Goal: Task Accomplishment & Management: Manage account settings

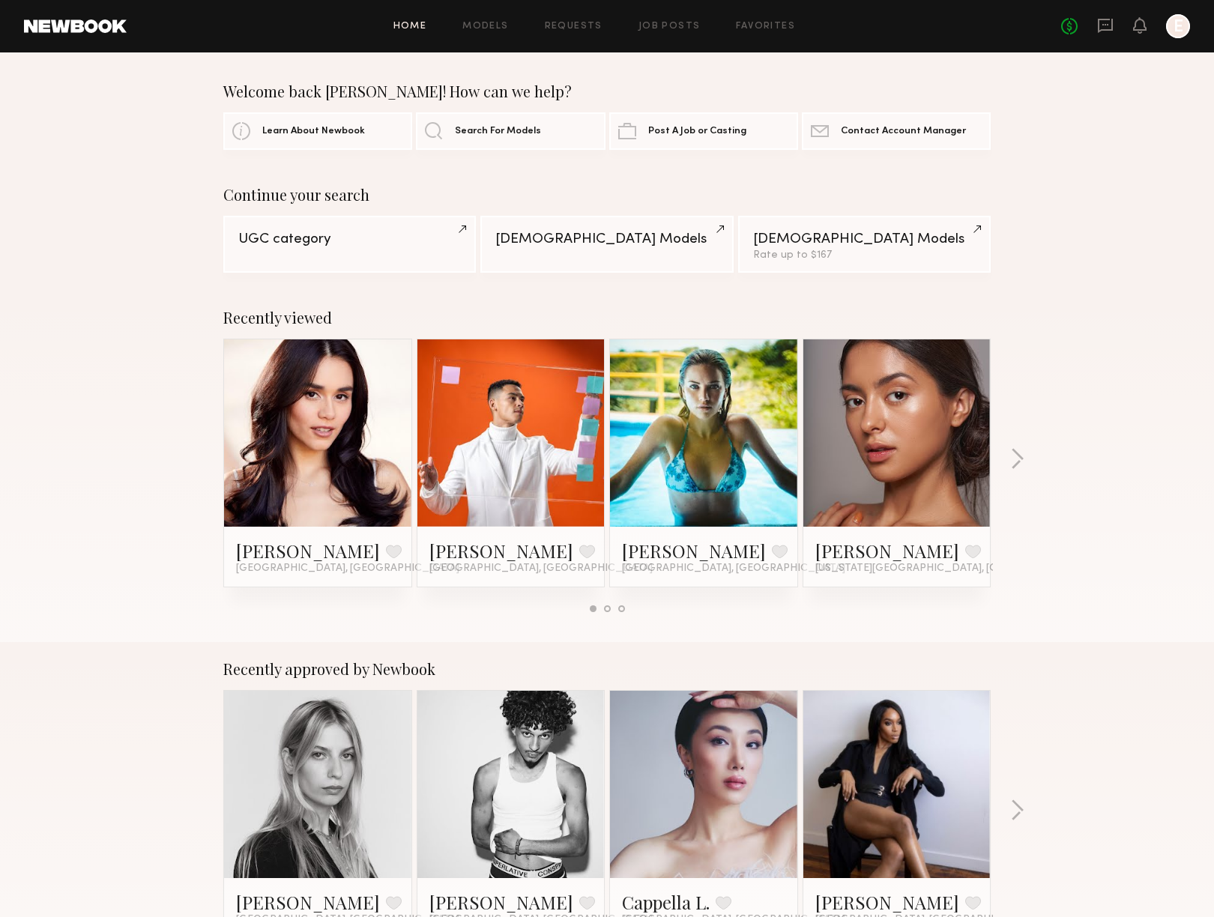
click at [556, 405] on div at bounding box center [510, 432] width 187 height 187
click at [476, 473] on link at bounding box center [510, 432] width 91 height 187
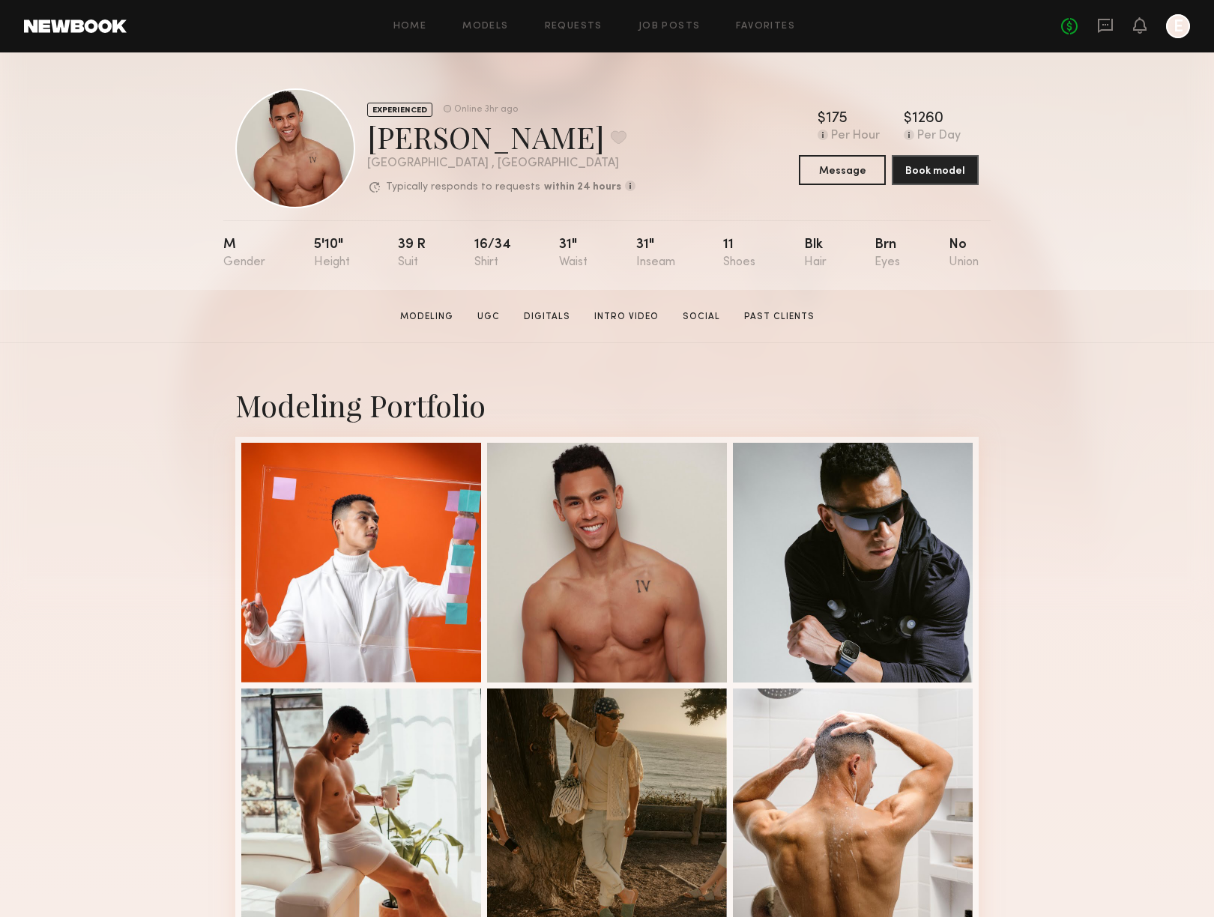
click at [1097, 130] on div "EXPERIENCED Online 3hr ago Gabe F. Favorite Santa Monica , CA Typically respond…" at bounding box center [607, 170] width 1214 height 237
click at [570, 33] on div "Home Models Requests Job Posts Favorites Sign Out No fees up to $5,000 E" at bounding box center [658, 26] width 1063 height 24
click at [569, 25] on link "Requests" at bounding box center [574, 27] width 58 height 10
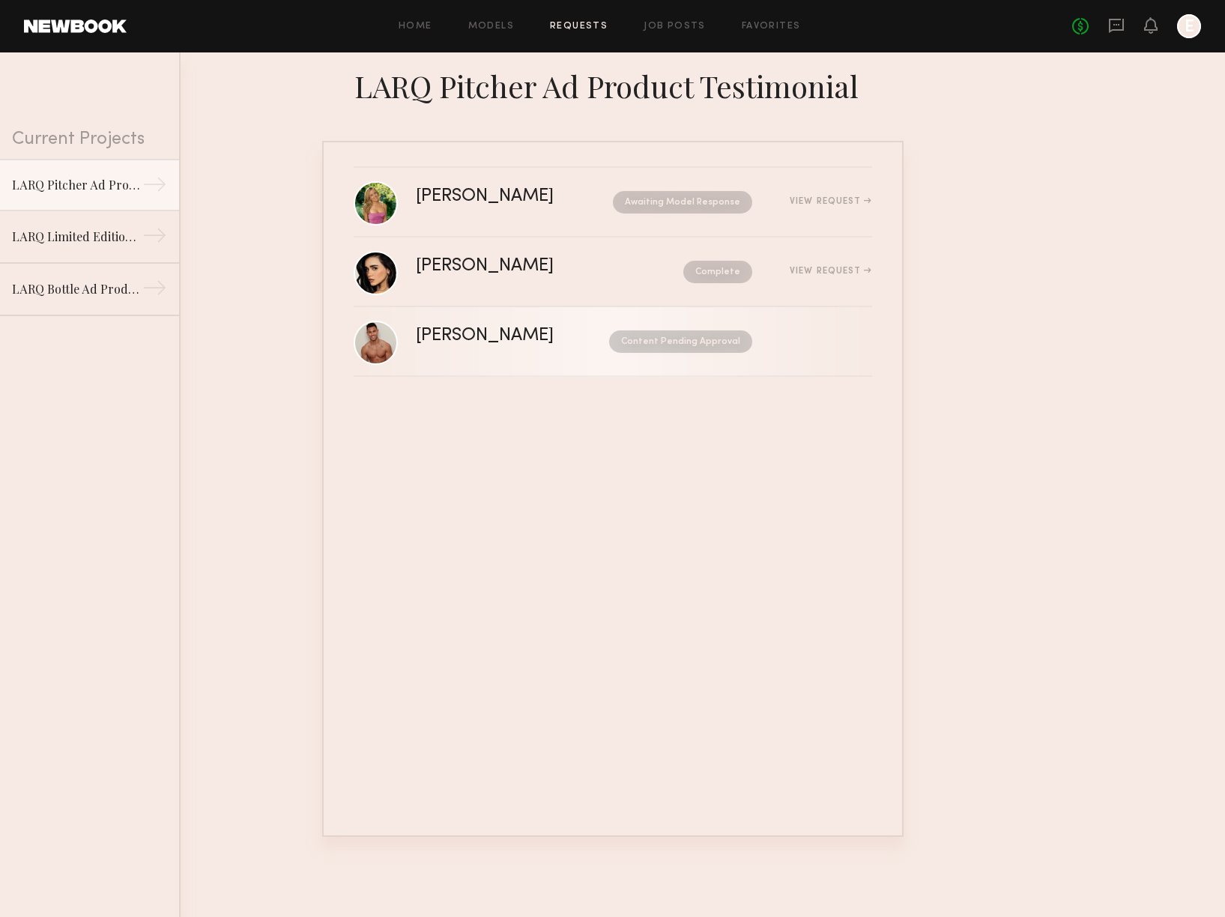
click at [668, 345] on nb-request-status "Content Pending Approval" at bounding box center [680, 341] width 143 height 22
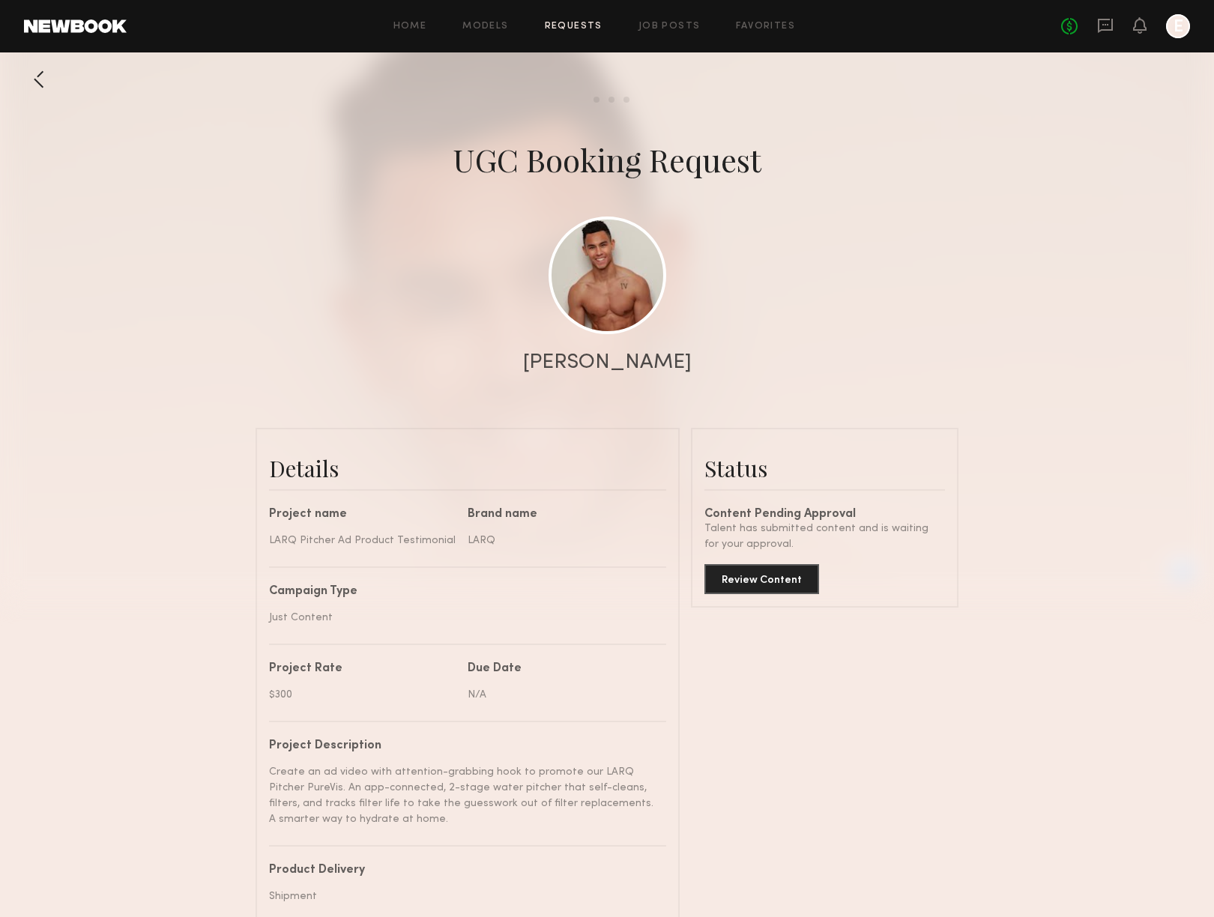
scroll to position [1139, 0]
click at [781, 593] on common-button "Review Content" at bounding box center [761, 579] width 115 height 30
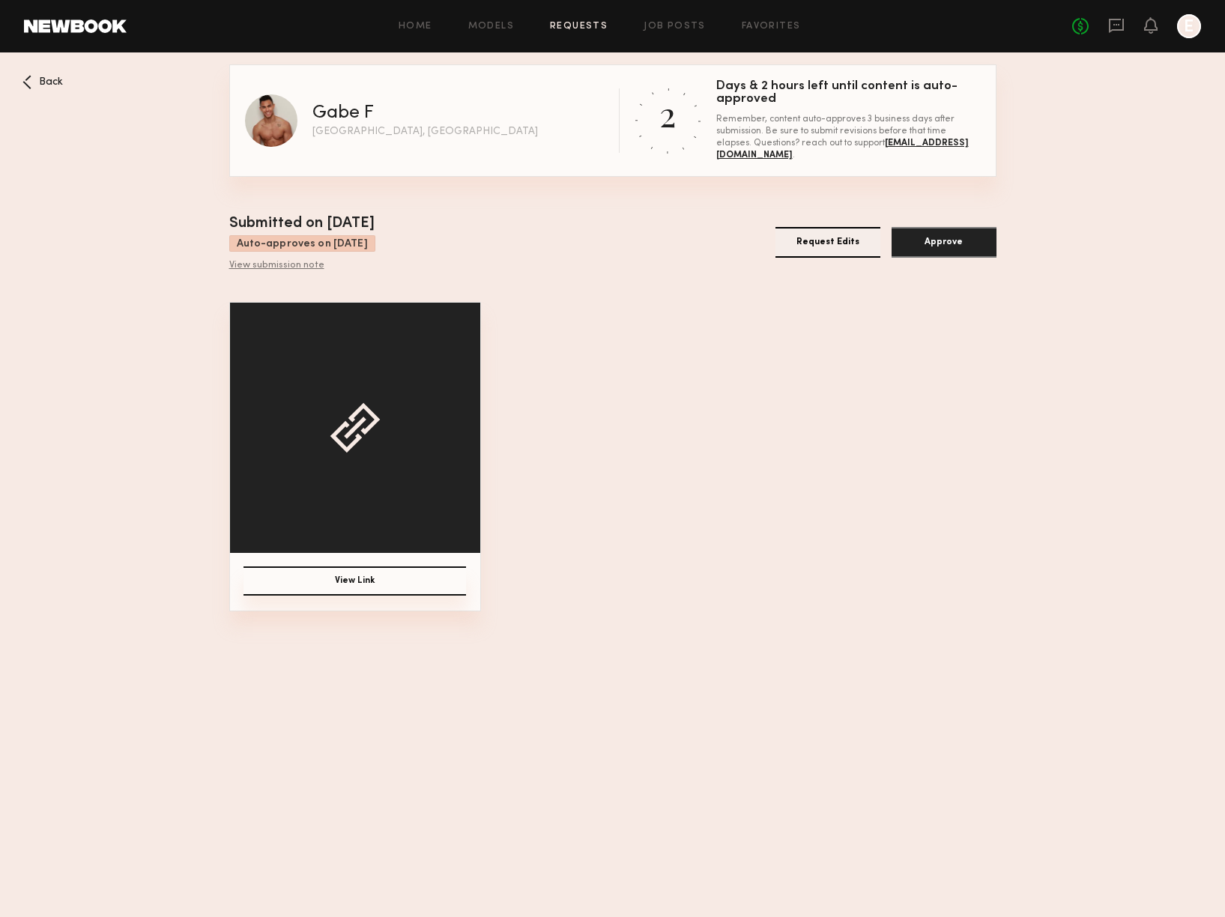
click at [381, 462] on div at bounding box center [355, 428] width 250 height 250
click at [366, 584] on button "View Link" at bounding box center [354, 580] width 222 height 29
click at [648, 481] on div "View Link" at bounding box center [612, 456] width 767 height 309
click at [1125, 208] on nb-booking-gallery "Back Gabe F Santa Monica, CA 2 Days & 2 hours left until content is auto-approv…" at bounding box center [612, 337] width 1225 height 547
click at [51, 72] on nb-booking-gallery "Back Gabe F Santa Monica, CA 2 Days & 2 hours left until content is auto-approv…" at bounding box center [612, 337] width 1225 height 547
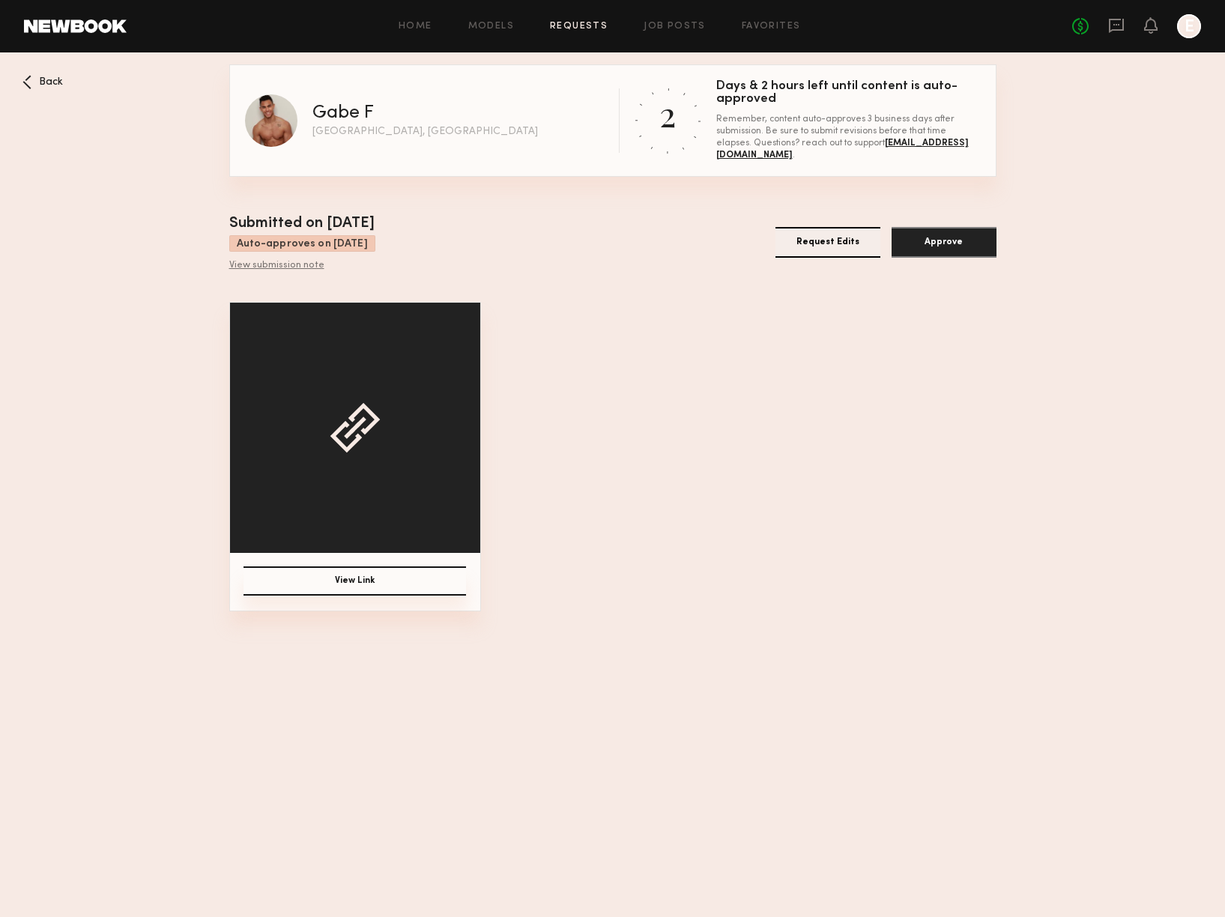
click at [53, 77] on span "Back" at bounding box center [51, 82] width 24 height 10
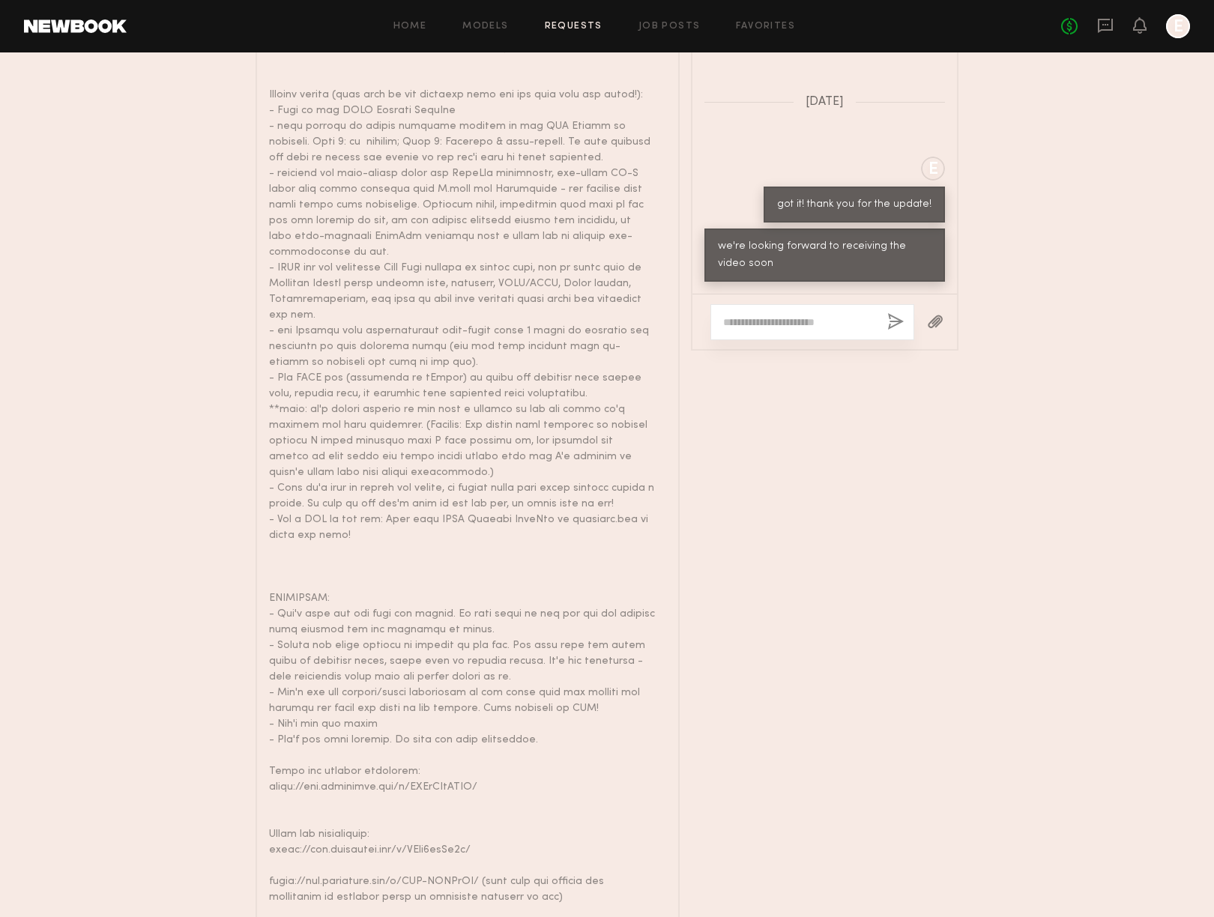
scroll to position [1290, 0]
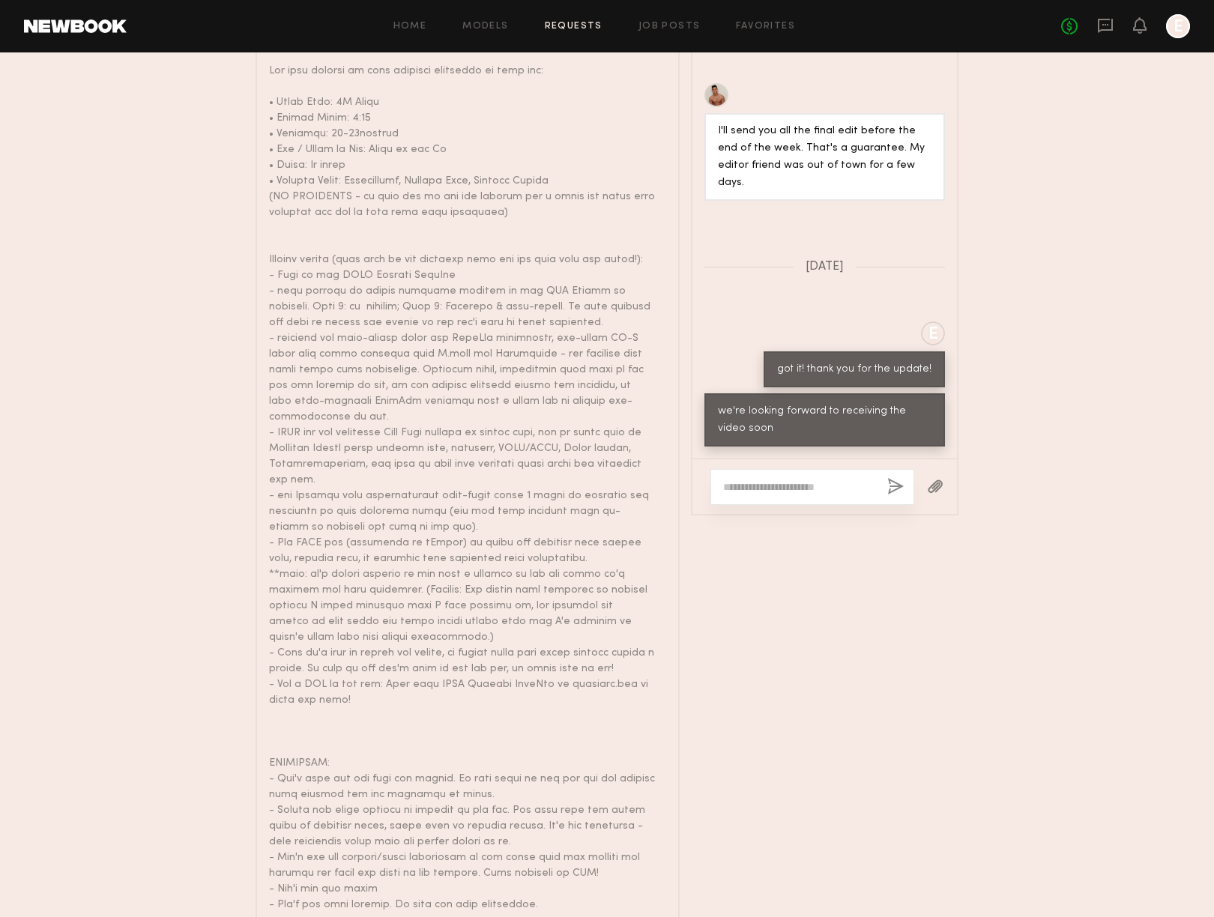
click at [808, 479] on textarea at bounding box center [799, 486] width 152 height 15
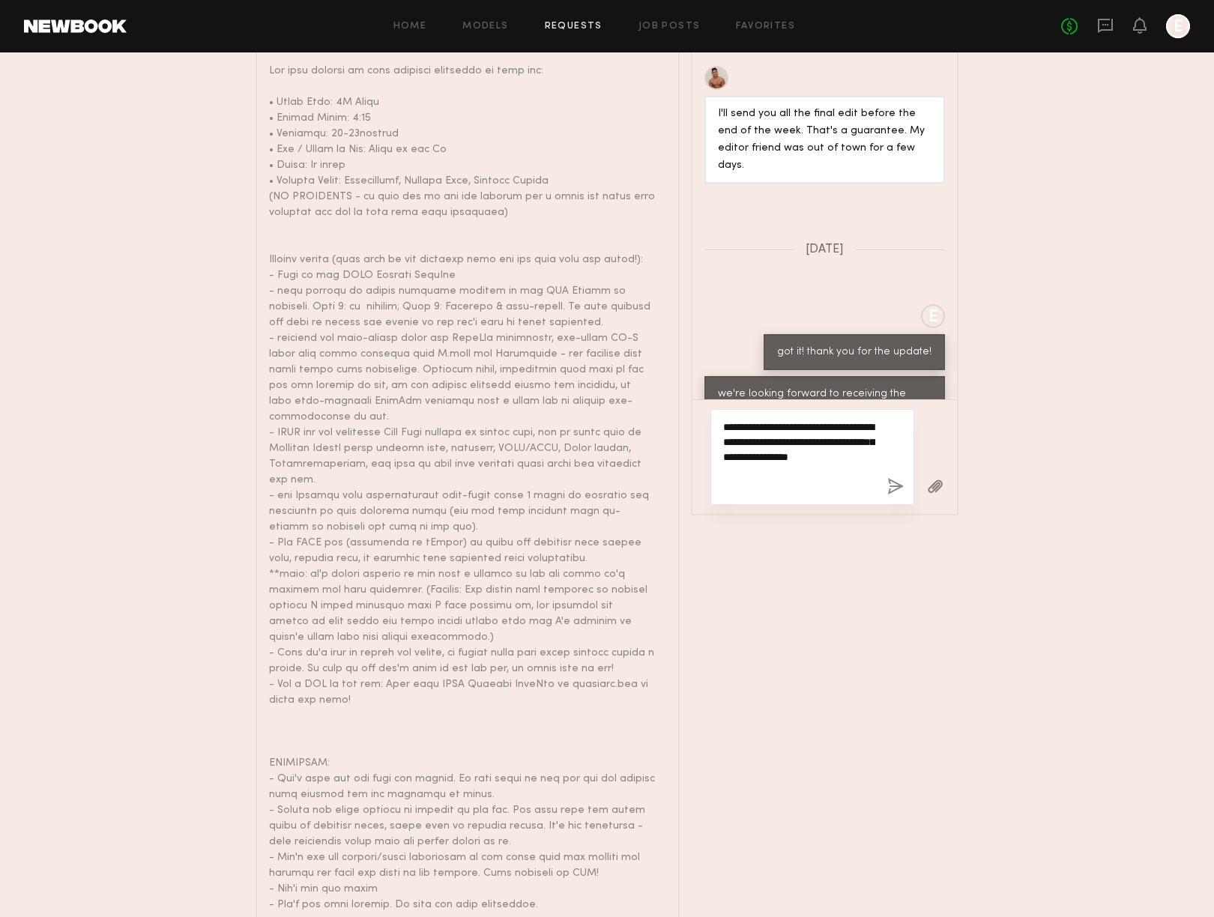
type textarea "**********"
click at [895, 478] on button "button" at bounding box center [895, 487] width 16 height 19
